Goal: Information Seeking & Learning: Check status

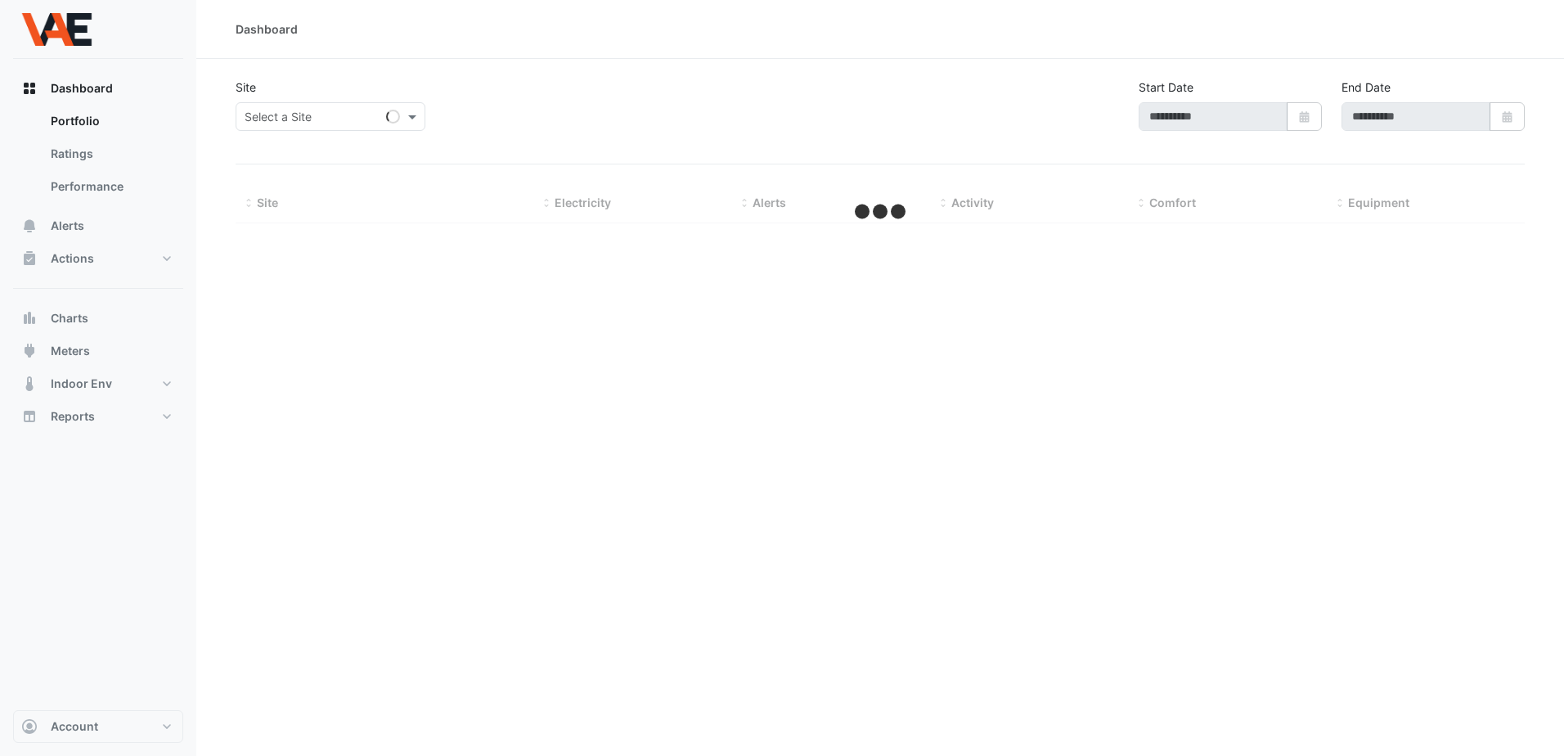
type input "**********"
select select "***"
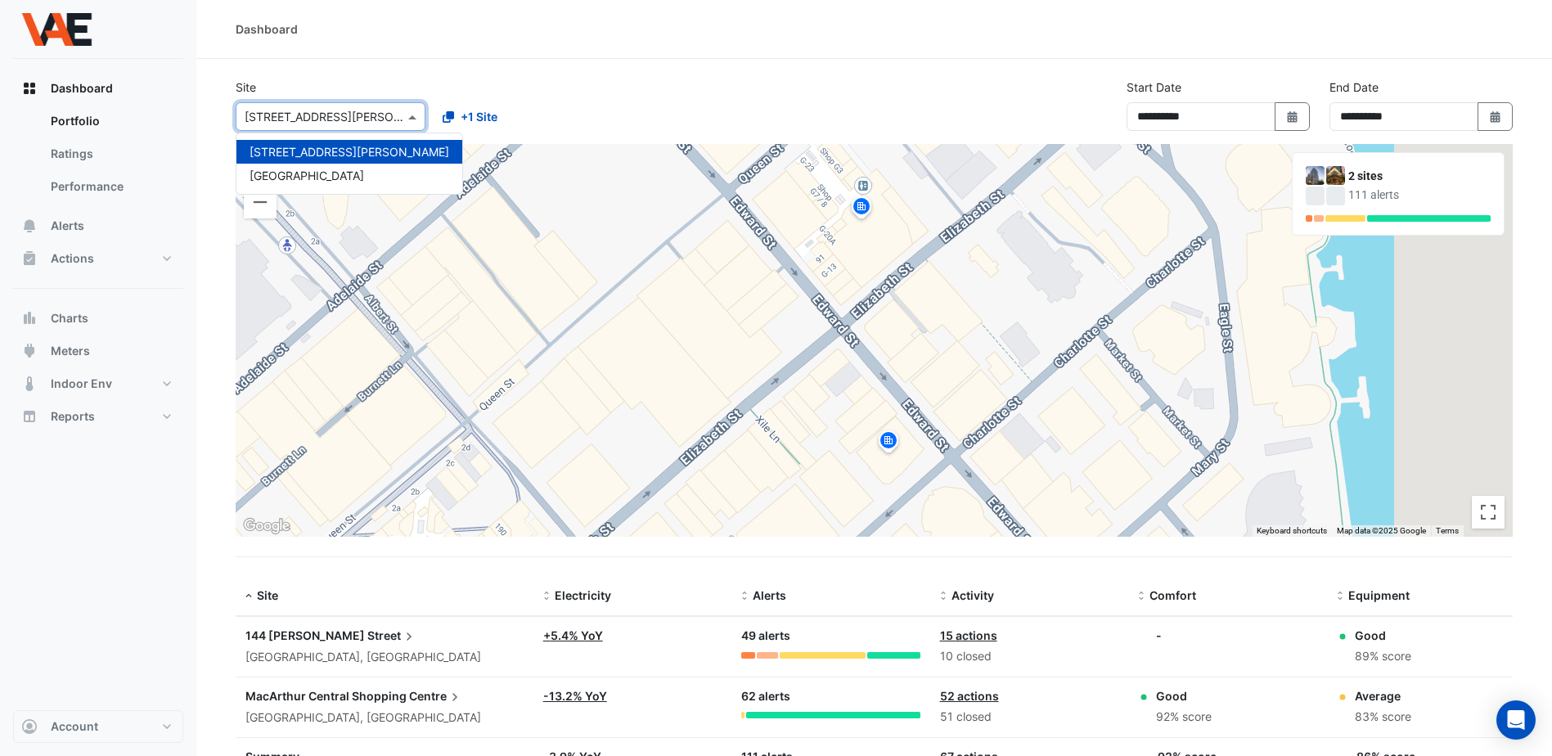
click at [386, 118] on div at bounding box center [330, 116] width 188 height 19
click at [354, 172] on span "[GEOGRAPHIC_DATA]" at bounding box center [307, 176] width 115 height 14
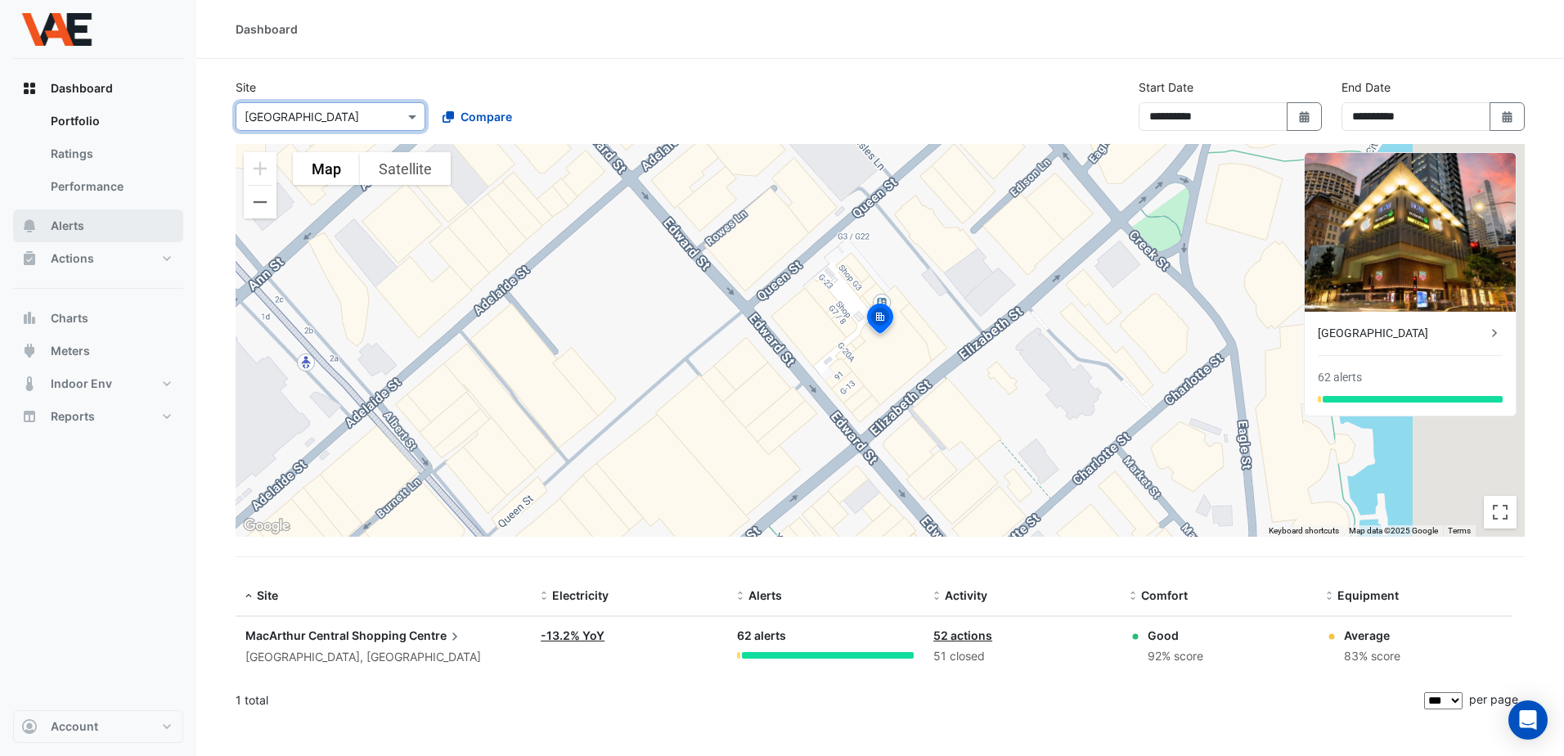
click at [68, 222] on span "Alerts" at bounding box center [68, 226] width 34 height 16
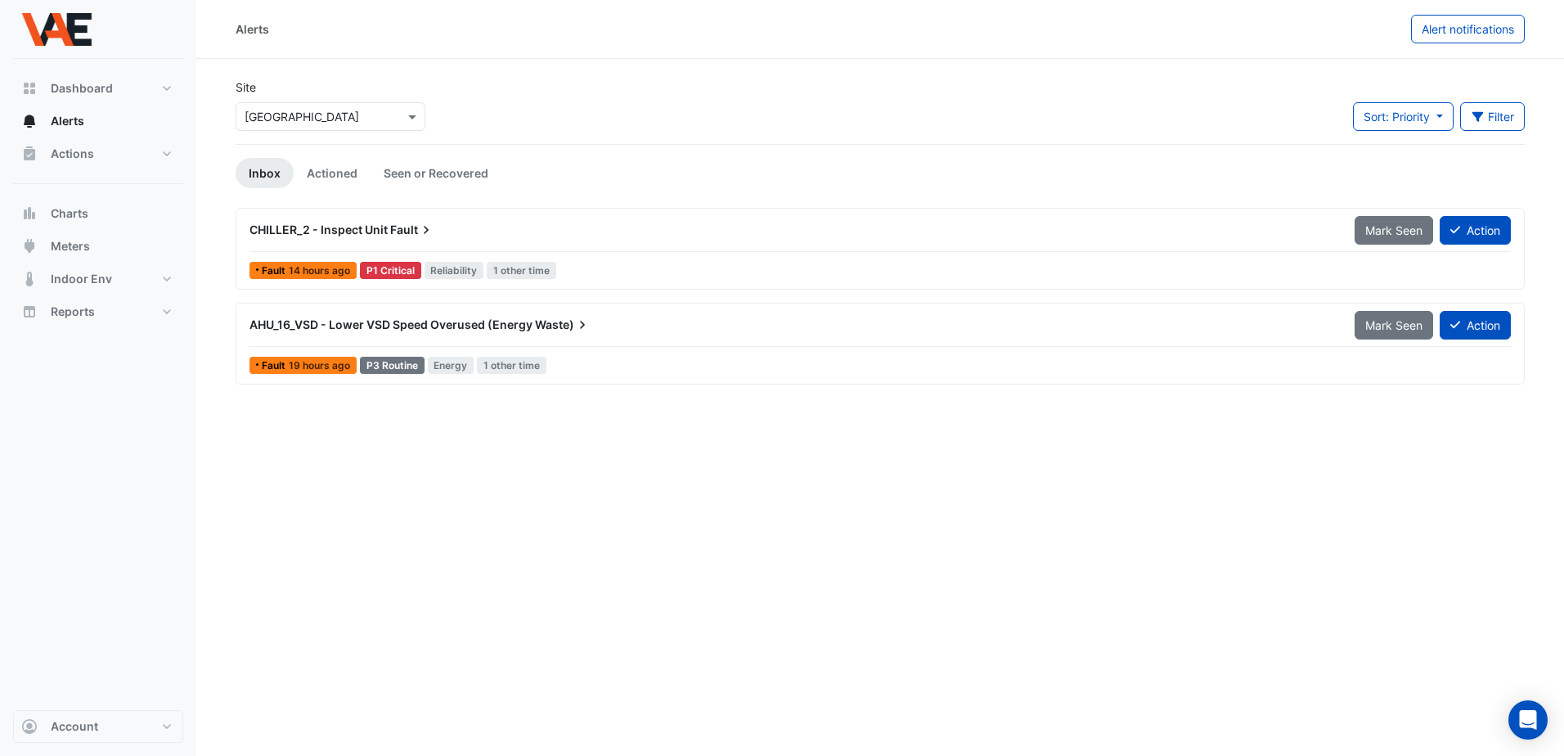
click at [315, 264] on span "14 hours ago" at bounding box center [319, 270] width 61 height 12
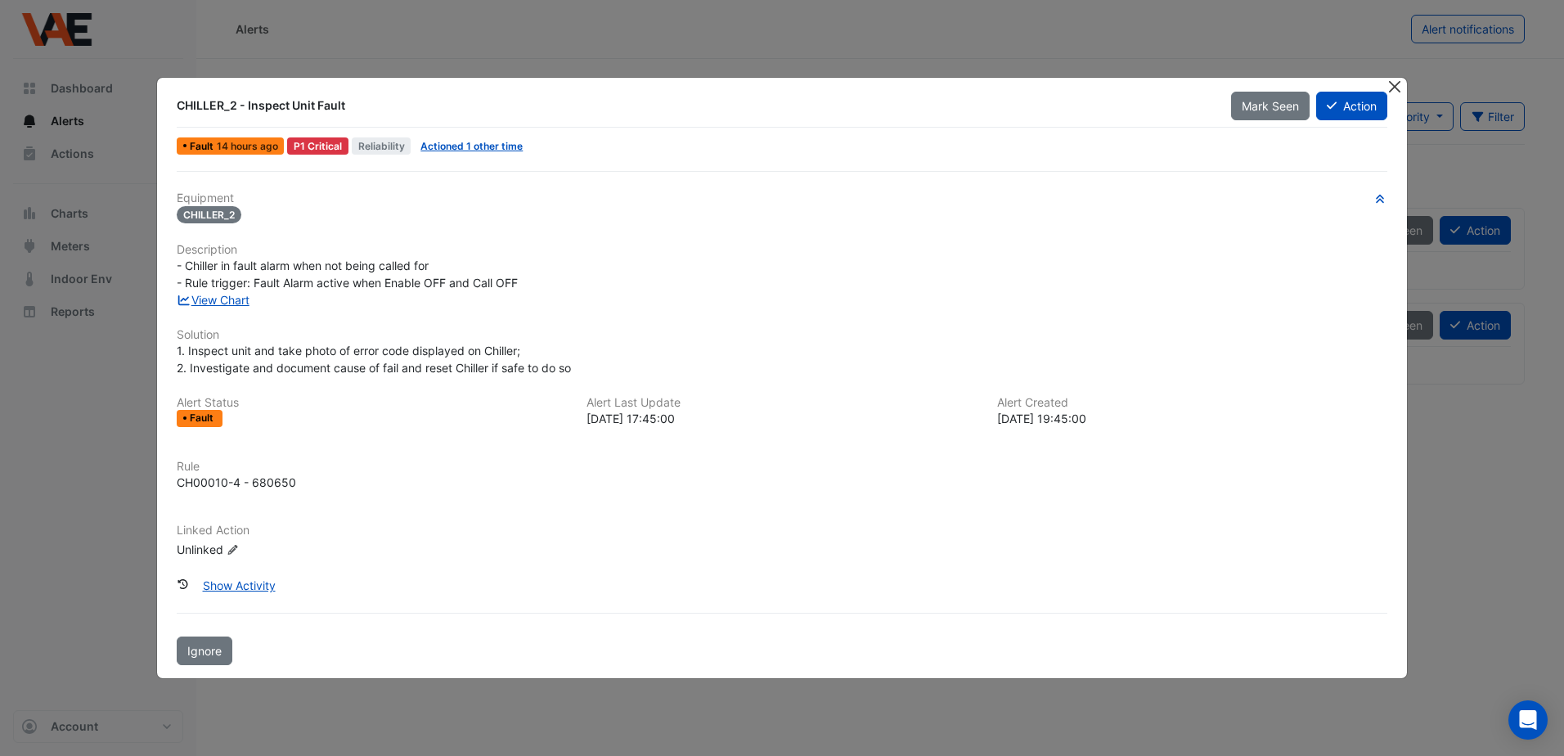
click at [1392, 86] on button "Close" at bounding box center [1395, 86] width 17 height 17
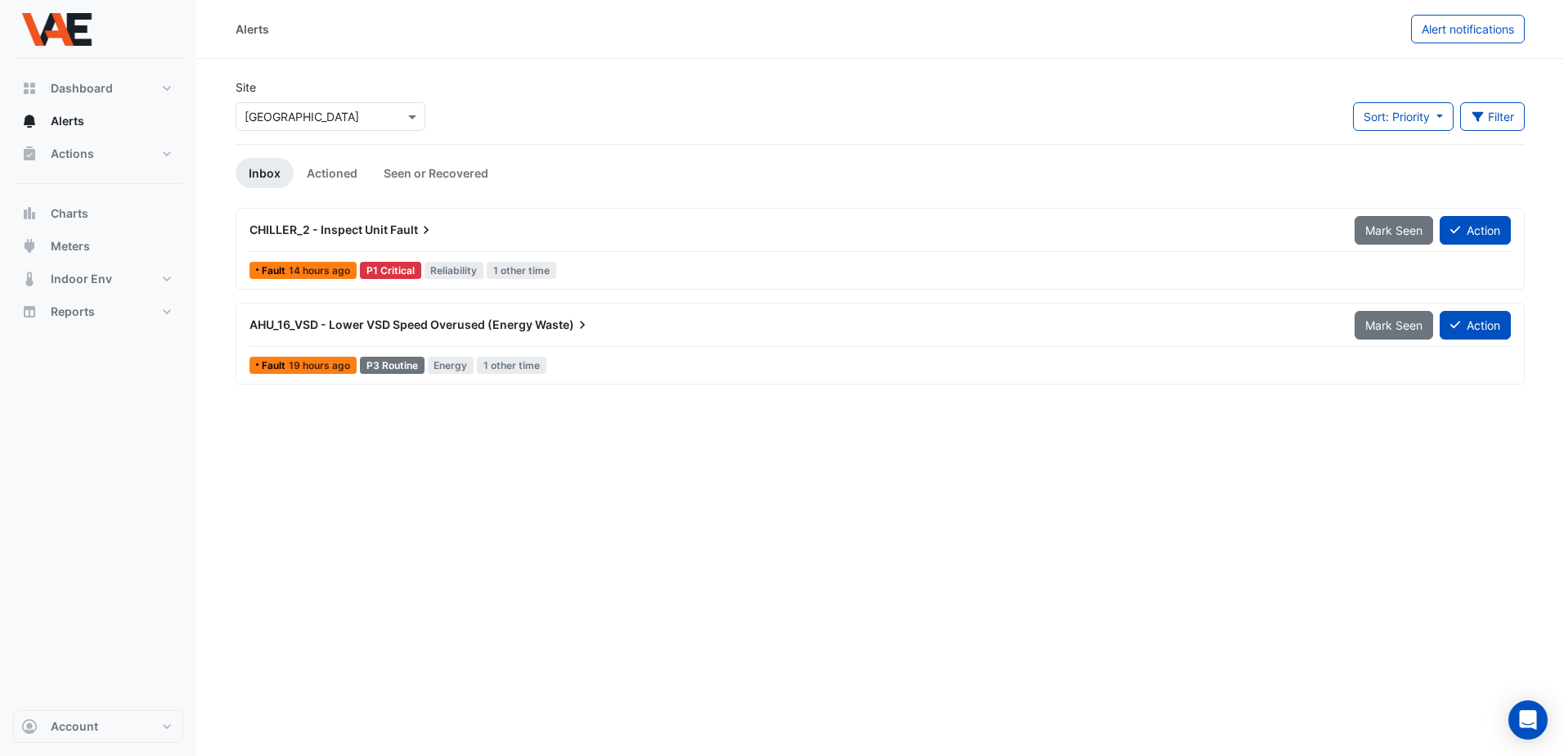
click at [452, 264] on span "Reliability" at bounding box center [455, 270] width 60 height 17
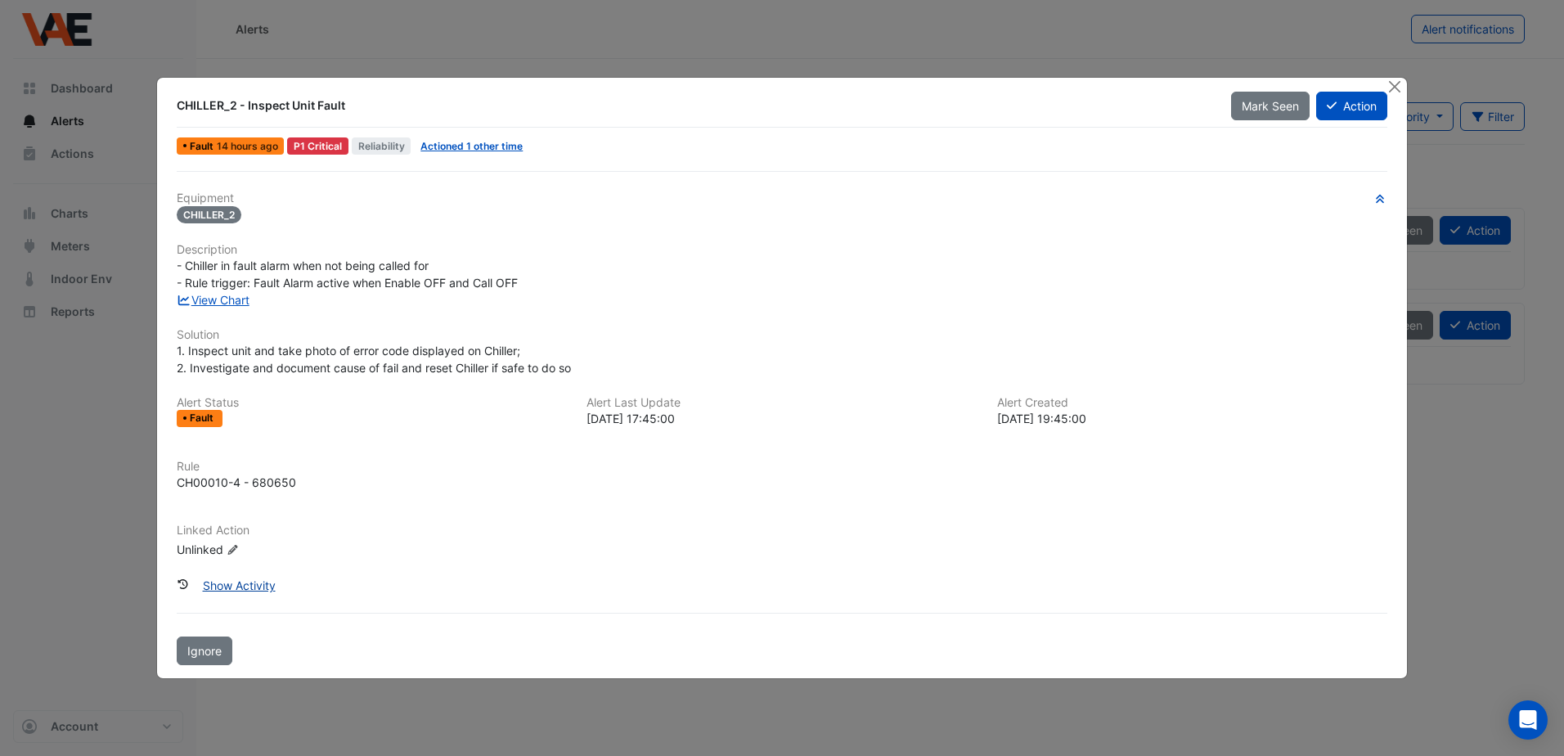
click at [216, 580] on button "Show Activity" at bounding box center [239, 585] width 94 height 29
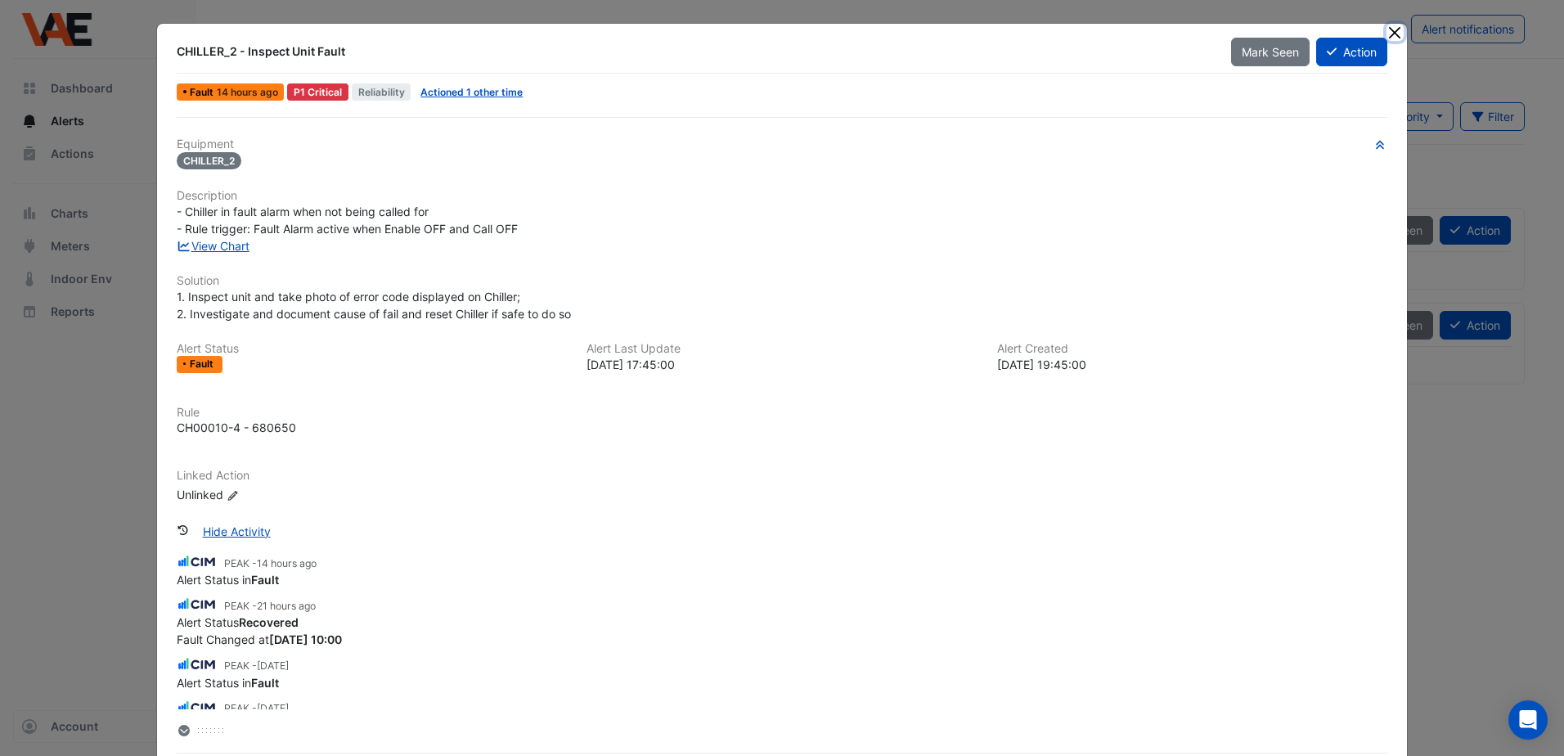
click at [1392, 27] on button "Close" at bounding box center [1395, 32] width 17 height 17
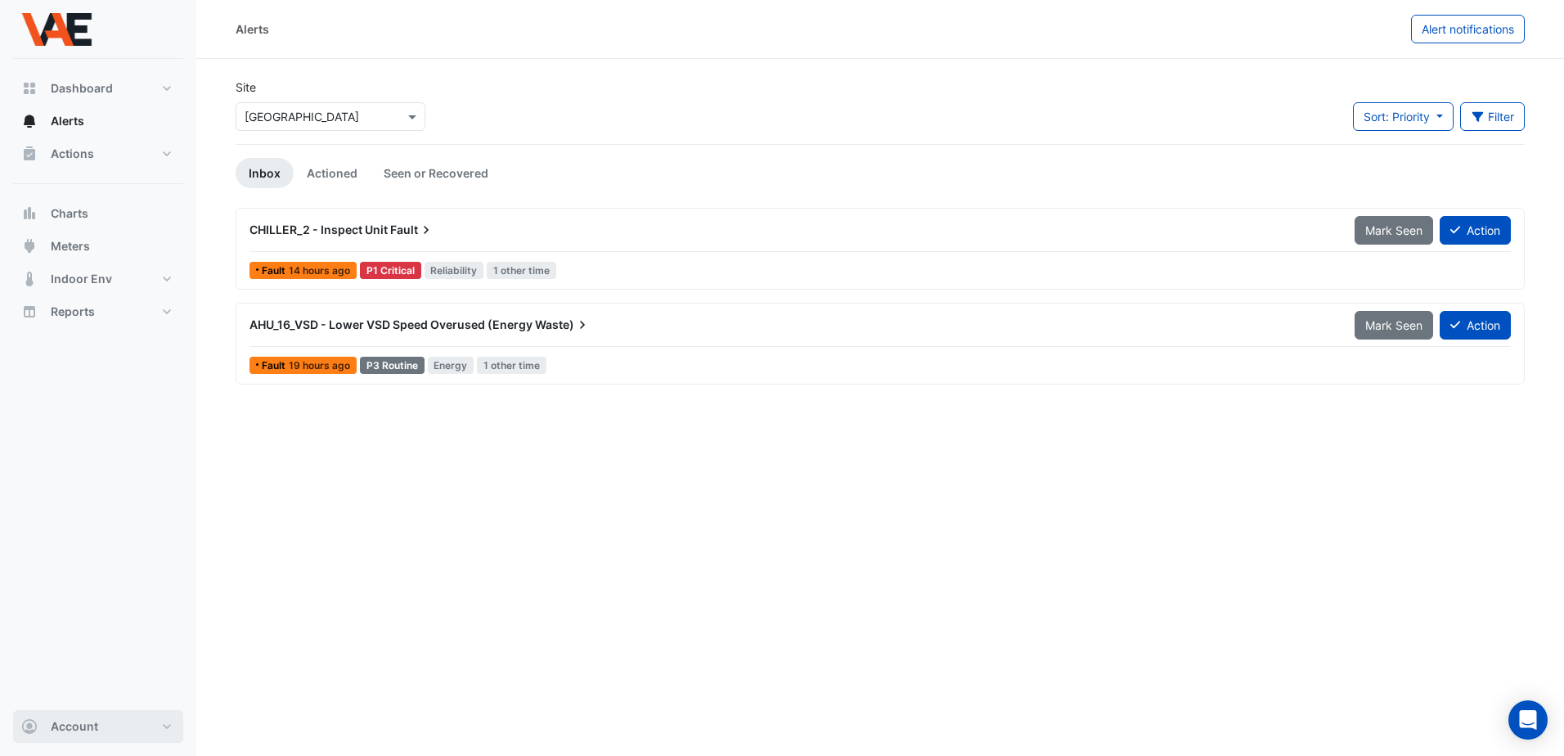
click at [160, 727] on button "Account" at bounding box center [98, 726] width 170 height 33
click at [66, 687] on link "Sign Out" at bounding box center [97, 684] width 155 height 33
